Goal: Information Seeking & Learning: Learn about a topic

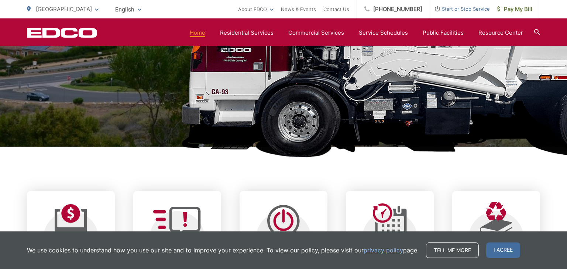
scroll to position [367, 0]
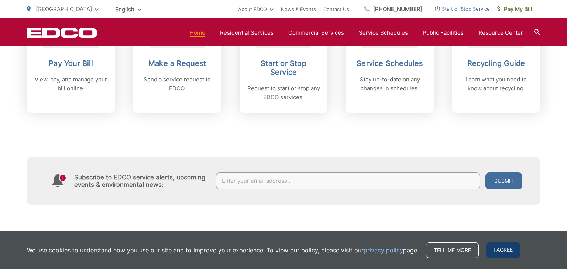
click at [507, 247] on span "I agree" at bounding box center [503, 251] width 34 height 16
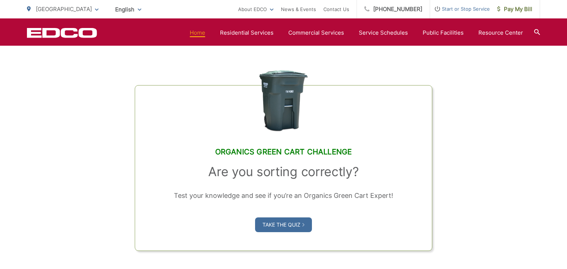
scroll to position [757, 0]
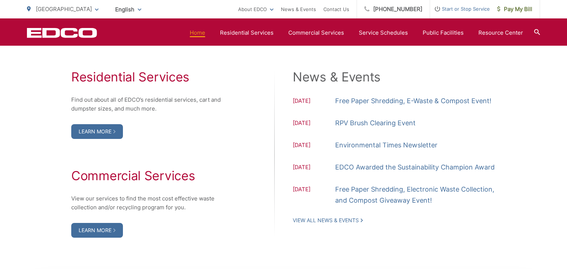
click at [397, 71] on h2 "News & Events" at bounding box center [394, 77] width 203 height 15
click at [434, 99] on link "Free Paper Shredding, E-Waste & Compost Event!" at bounding box center [413, 101] width 156 height 11
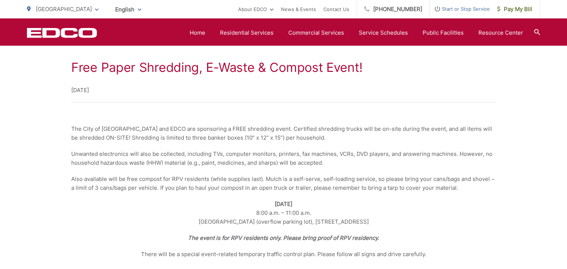
scroll to position [133, 0]
